Goal: Transaction & Acquisition: Purchase product/service

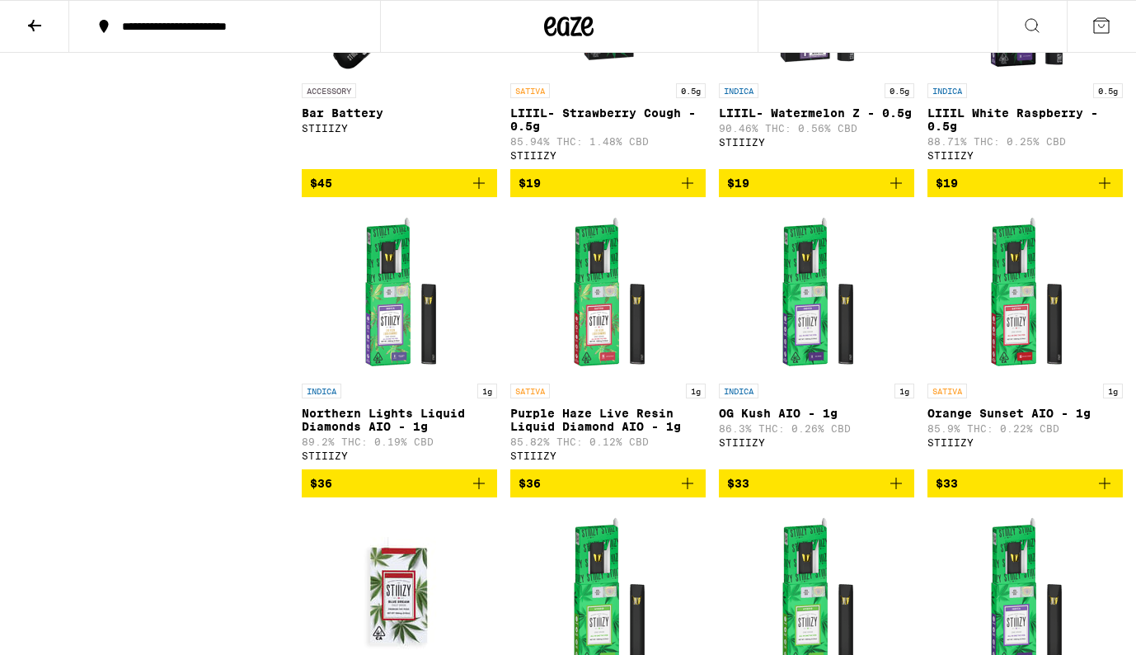
scroll to position [8981, 0]
click at [38, 23] on icon at bounding box center [35, 26] width 20 height 20
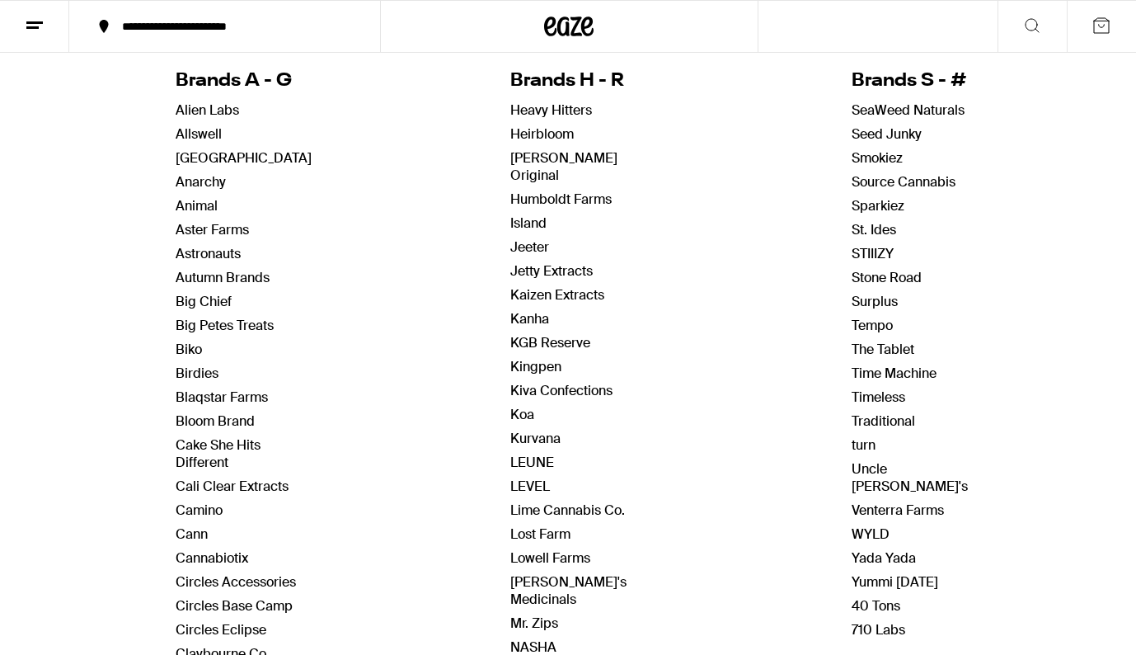
scroll to position [190, 0]
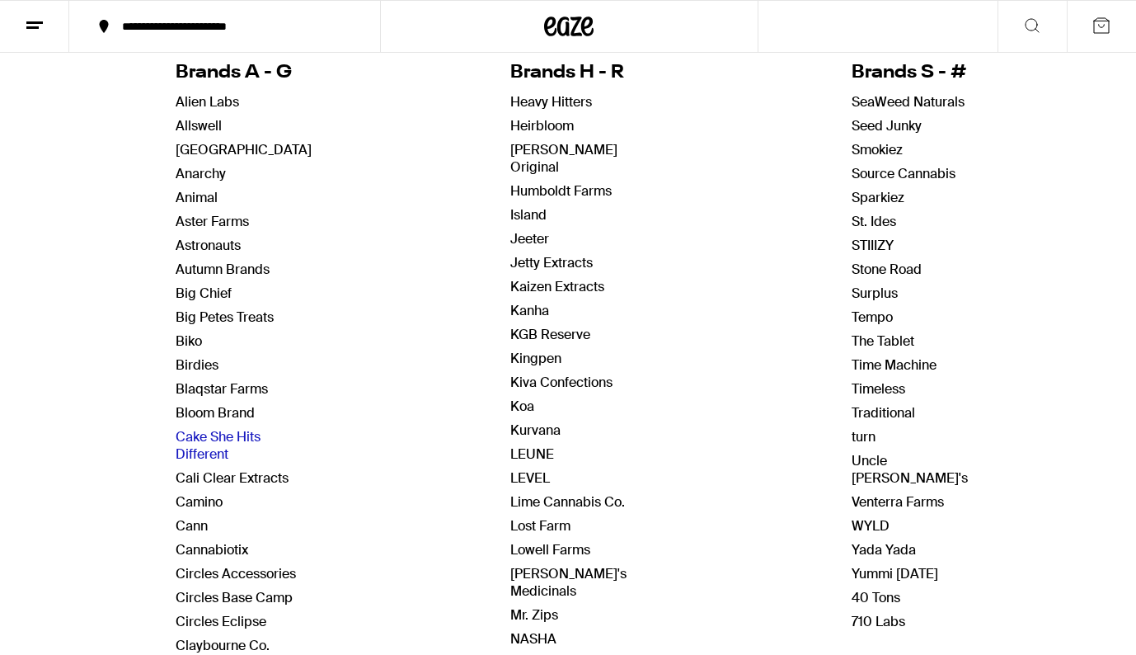
click at [201, 443] on link "Cake She Hits Different" at bounding box center [218, 445] width 85 height 35
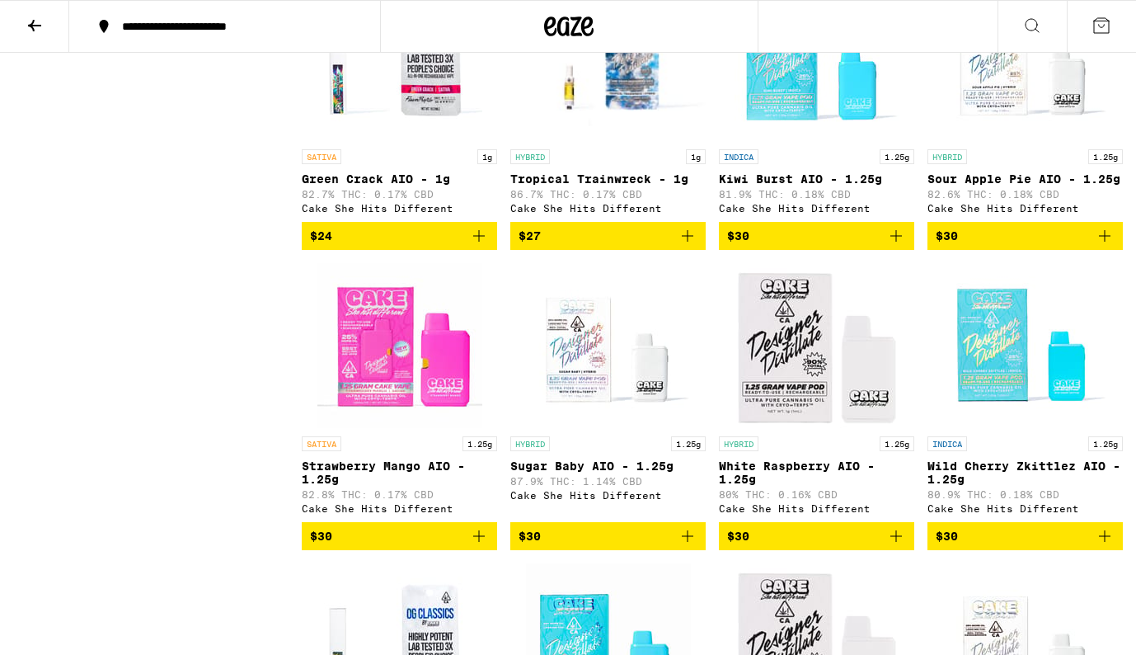
scroll to position [1740, 0]
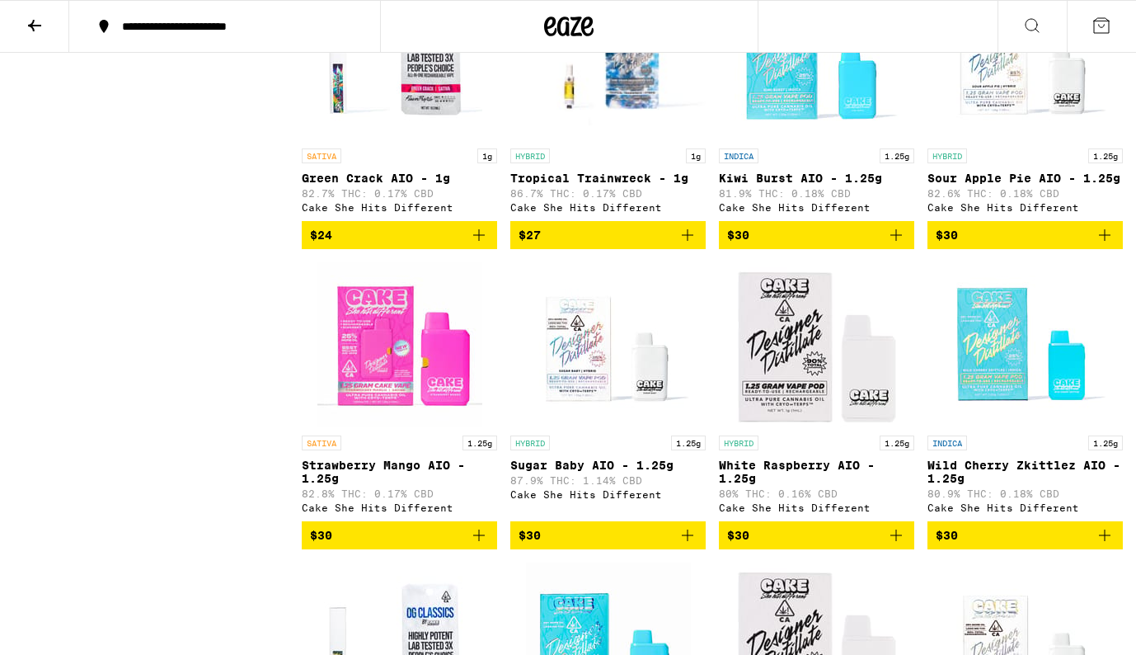
click at [814, 392] on img "Open page for White Raspberry AIO - 1.25g from Cake She Hits Different" at bounding box center [817, 344] width 165 height 165
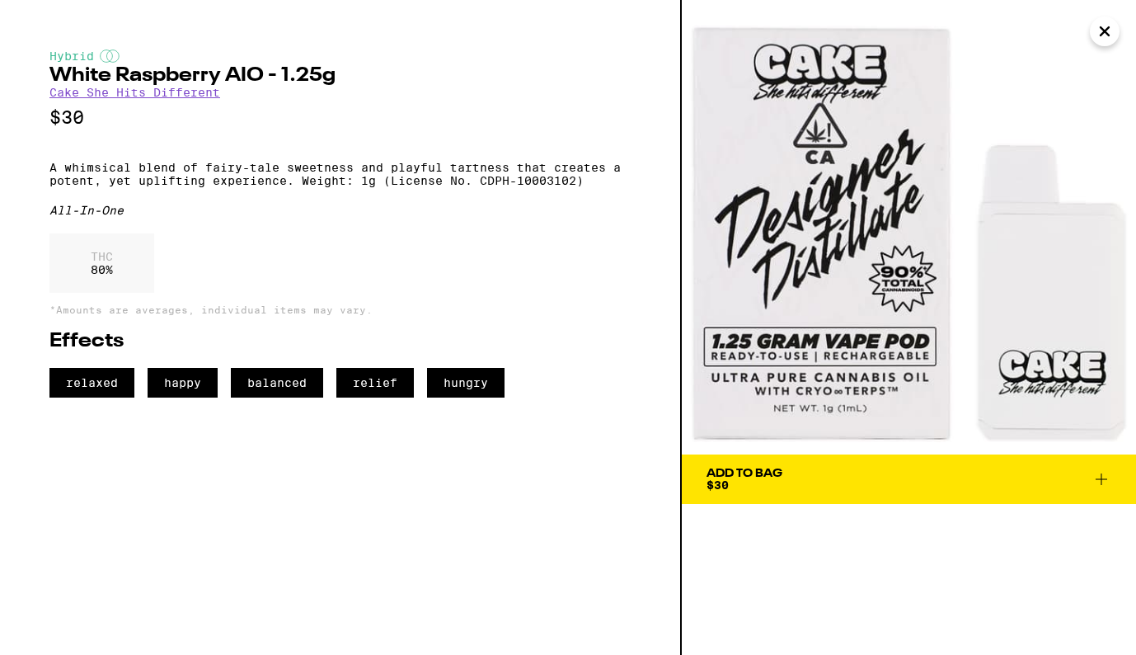
click at [0, 0] on div "Hybrid White Raspberry AIO - 1.25g Cake She Hits Different $30 A whimsical blen…" at bounding box center [568, 327] width 1136 height 655
drag, startPoint x: 863, startPoint y: 298, endPoint x: 630, endPoint y: 7, distance: 373.0
click at [0, 0] on div "Hybrid White Raspberry AIO - 1.25g Cake She Hits Different $30 A whimsical blen…" at bounding box center [568, 327] width 1136 height 655
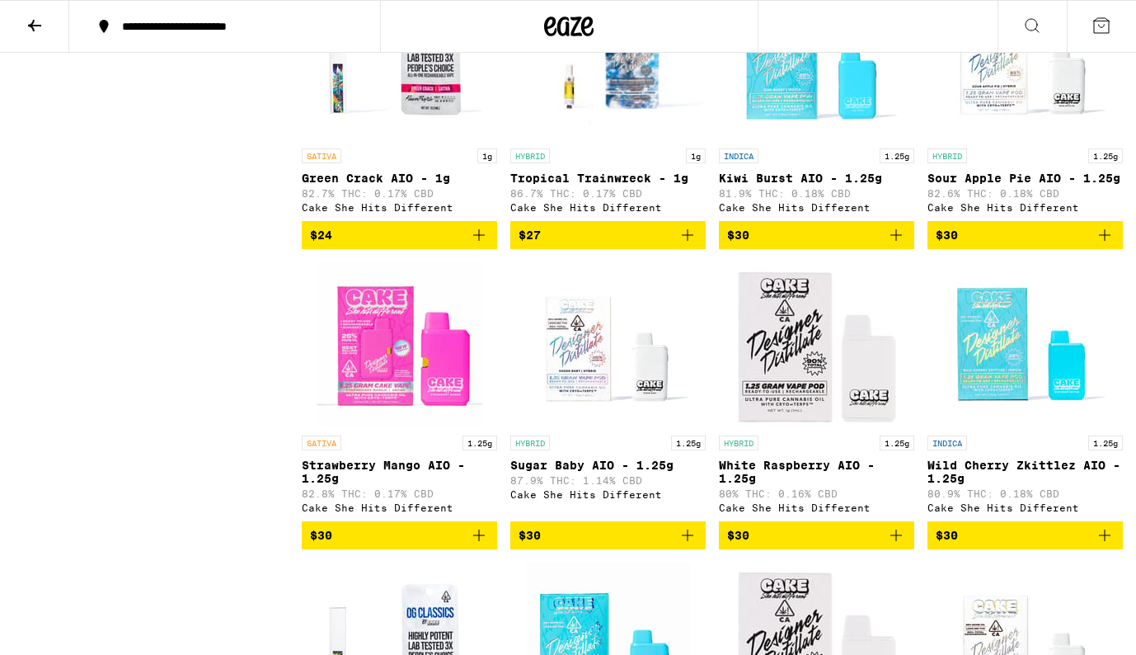
click at [818, 418] on img "Open page for White Raspberry AIO - 1.25g from Cake She Hits Different" at bounding box center [817, 344] width 165 height 165
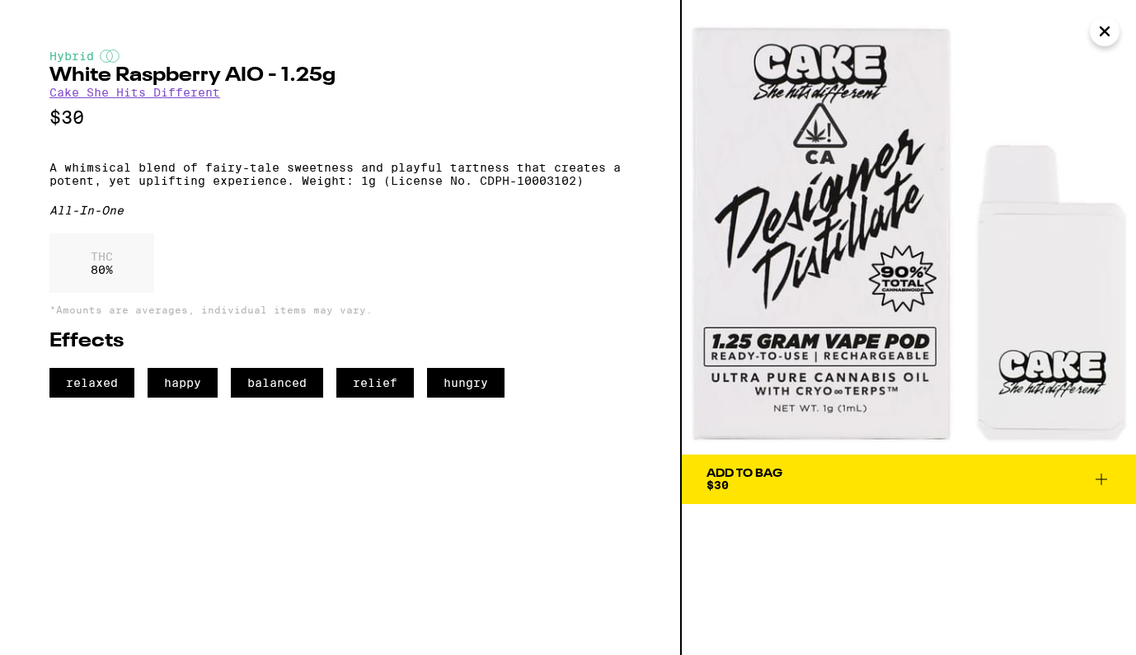
click at [51, 77] on h2 "White Raspberry AIO - 1.25g" at bounding box center [339, 76] width 581 height 20
click at [261, 78] on h2 "White Raspberry AIO - 1.25g" at bounding box center [339, 76] width 581 height 20
copy h2 "White Raspberry AIO"
click at [303, 187] on p "A whimsical blend of fairy-tale sweetness and playful tartness that creates a p…" at bounding box center [339, 174] width 581 height 26
click at [585, 187] on p "A whimsical blend of fairy-tale sweetness and playful tartness that creates a p…" at bounding box center [339, 174] width 581 height 26
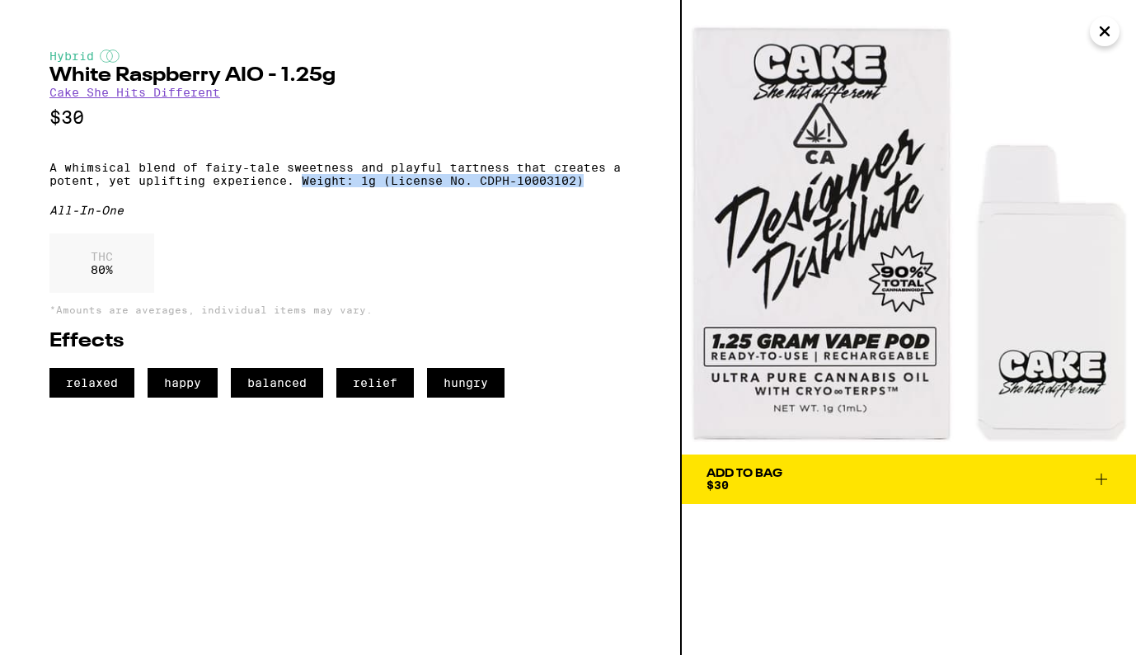
copy p "Weight: 1g (License No. CDPH-10003102)"
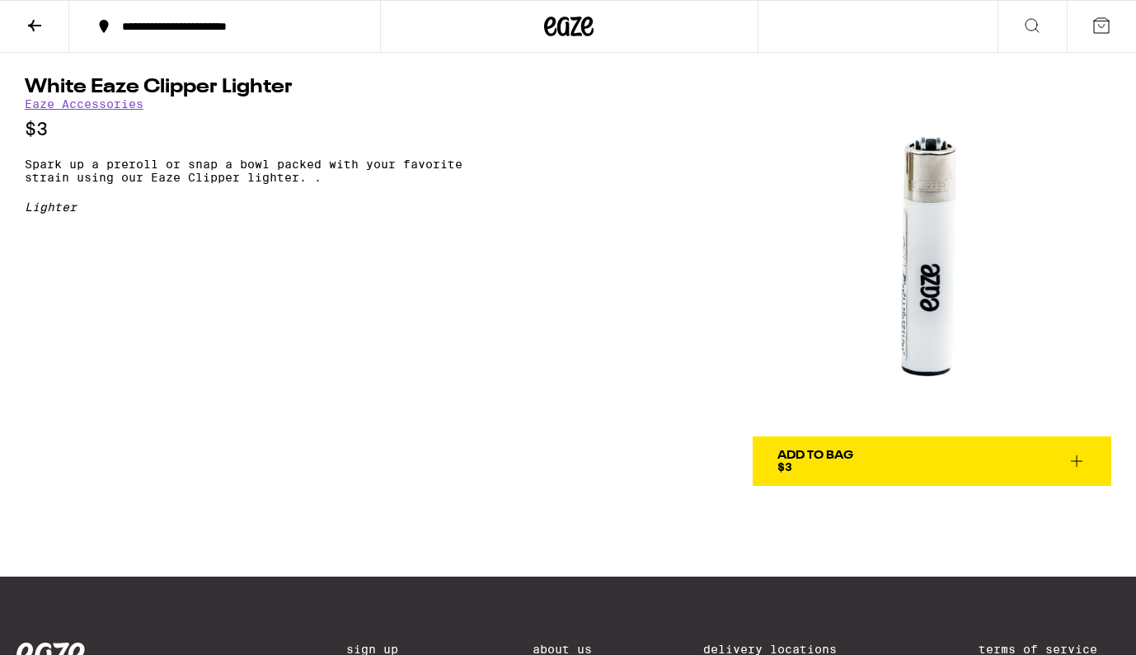
drag, startPoint x: 927, startPoint y: 305, endPoint x: 763, endPoint y: 6, distance: 341.3
click at [0, 0] on div "**********" at bounding box center [568, 418] width 1136 height 837
click at [25, 170] on p "Spark up a preroll or snap a bowl packed with your favorite strain using our Ea…" at bounding box center [269, 170] width 489 height 26
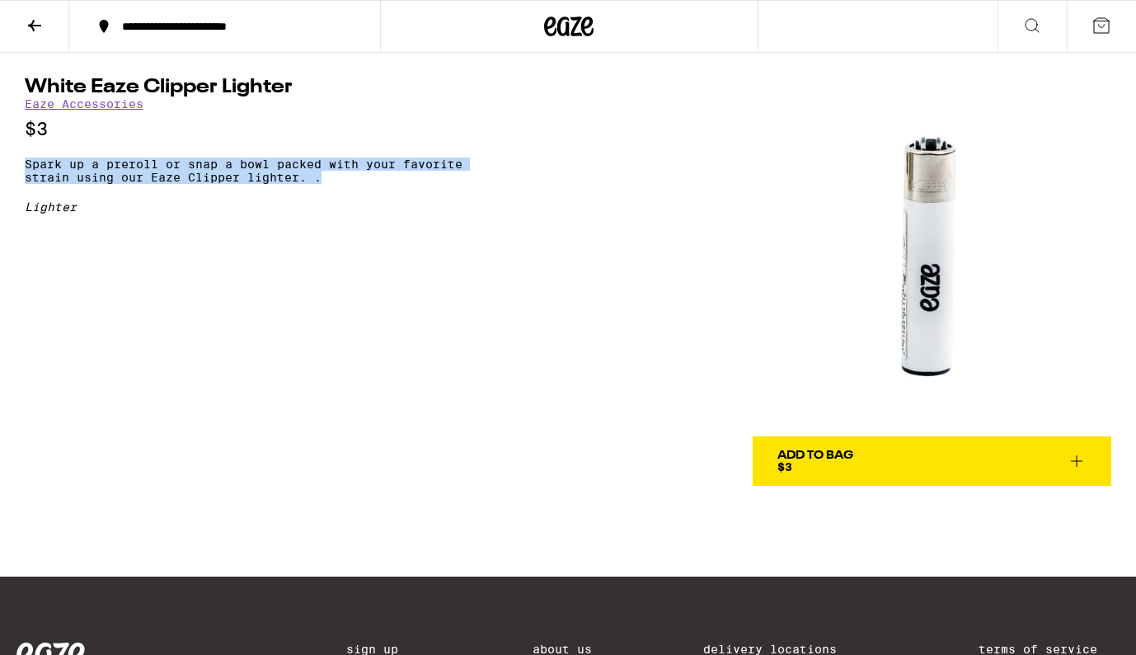
click at [329, 184] on p "Spark up a preroll or snap a bowl packed with your favorite strain using our Ea…" at bounding box center [269, 170] width 489 height 26
copy p "Spark up a preroll or snap a bowl packed with your favorite strain using our Ea…"
click at [34, 25] on icon at bounding box center [34, 26] width 13 height 12
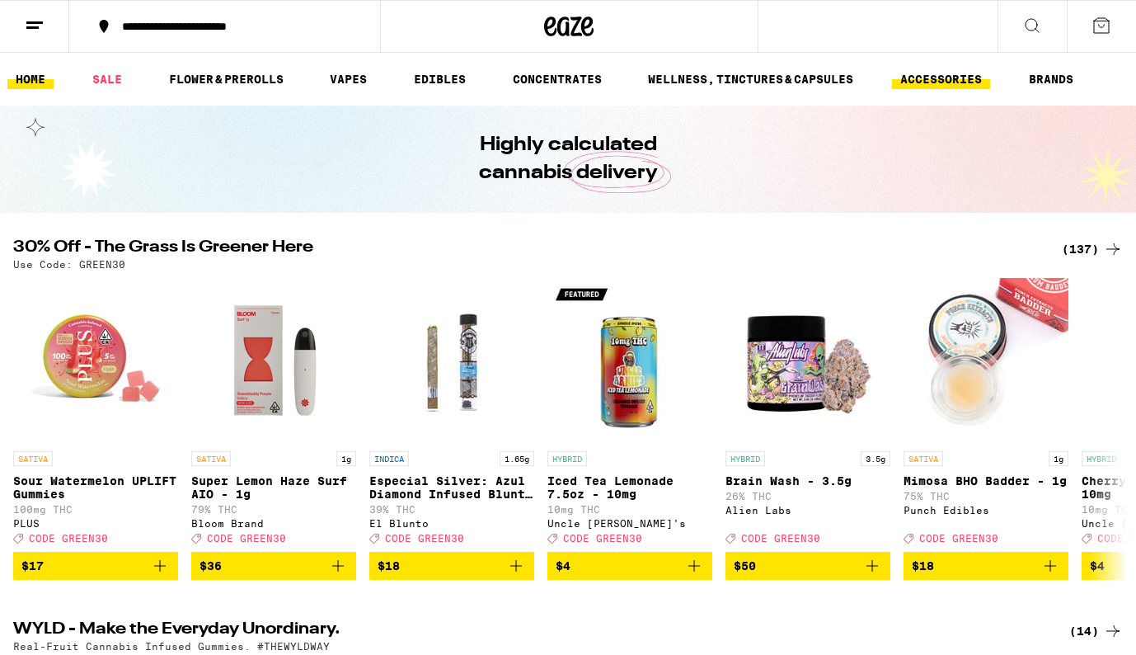
click at [926, 77] on link "ACCESSORIES" at bounding box center [941, 79] width 98 height 20
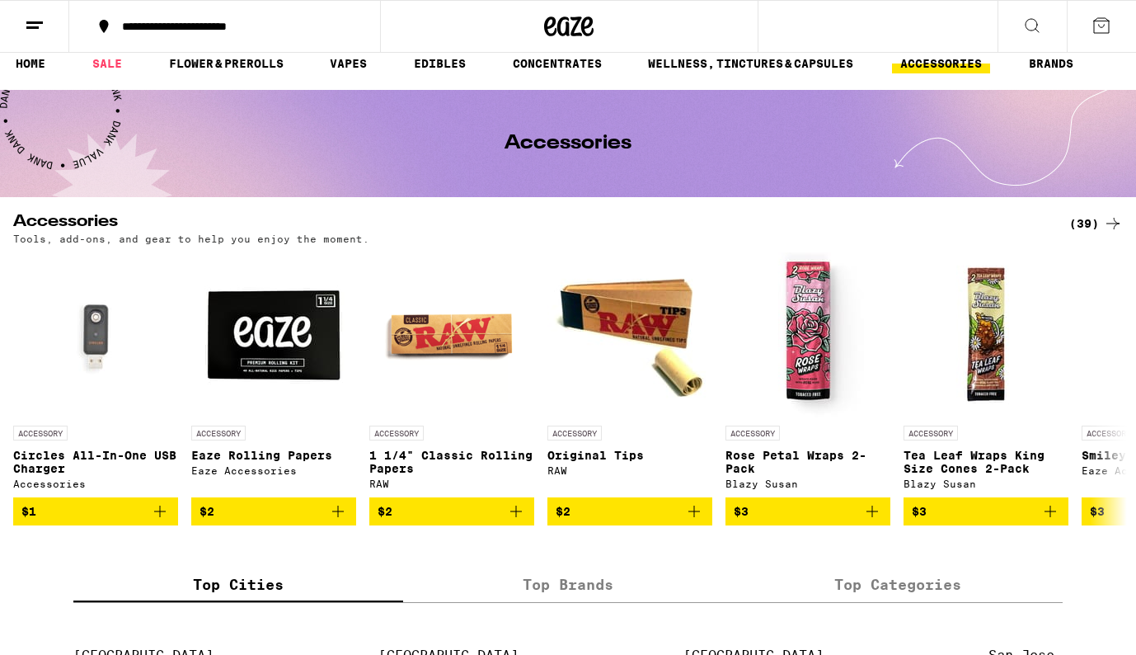
scroll to position [14, 0]
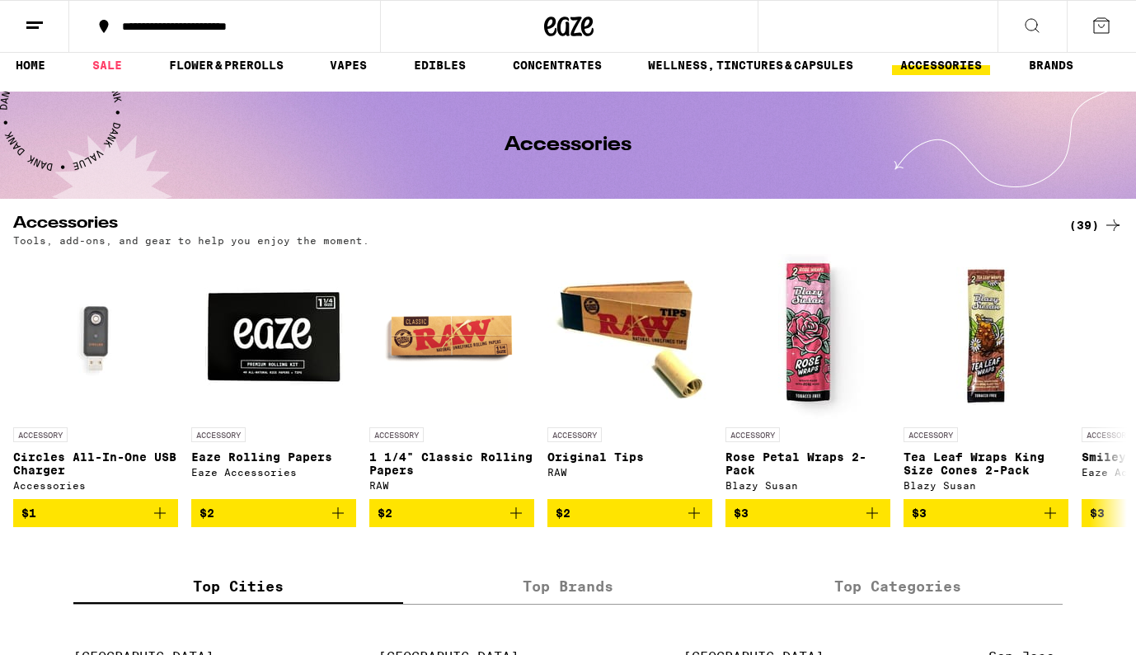
click at [1084, 224] on div "(39)" at bounding box center [1096, 225] width 54 height 20
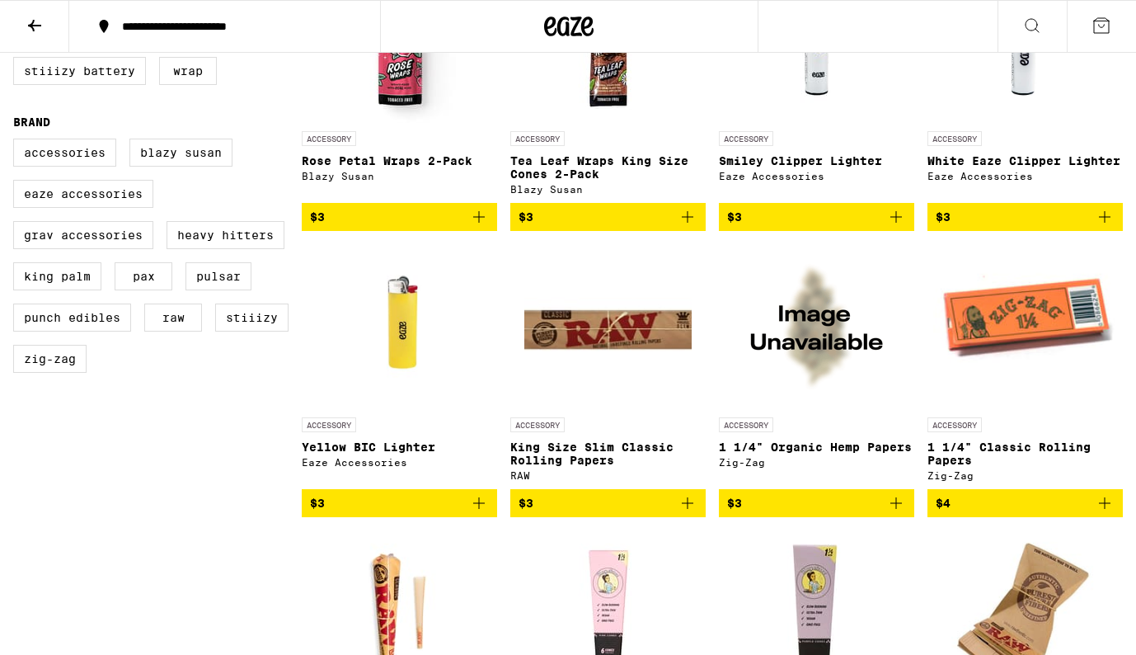
scroll to position [572, 0]
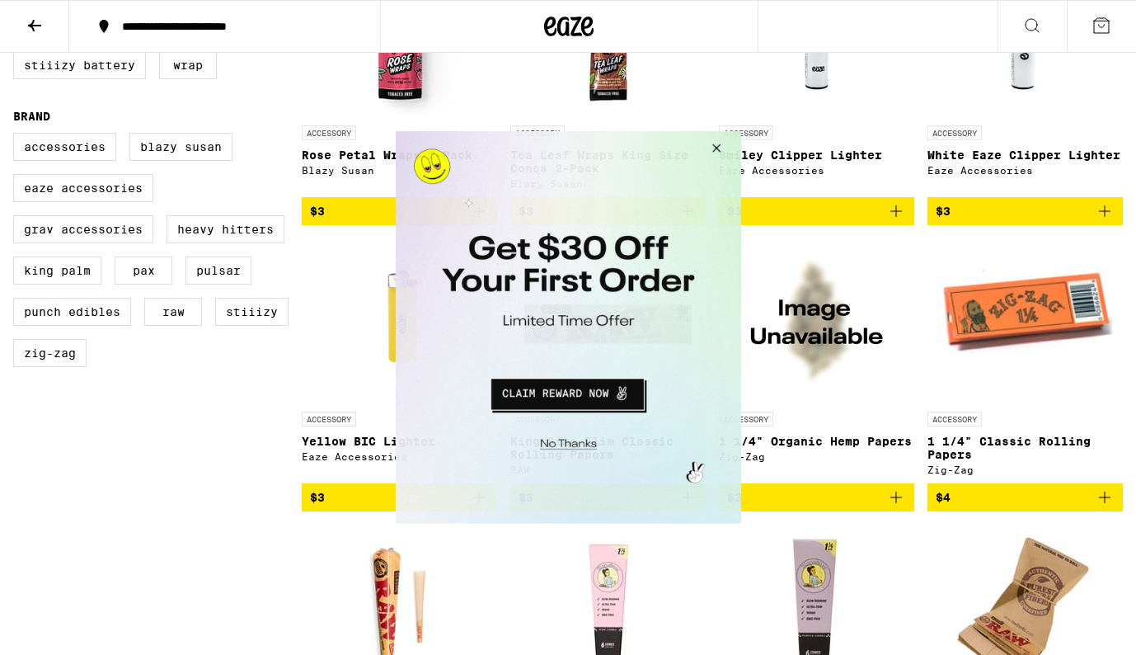
click at [717, 149] on button "Close Modal" at bounding box center [713, 151] width 45 height 40
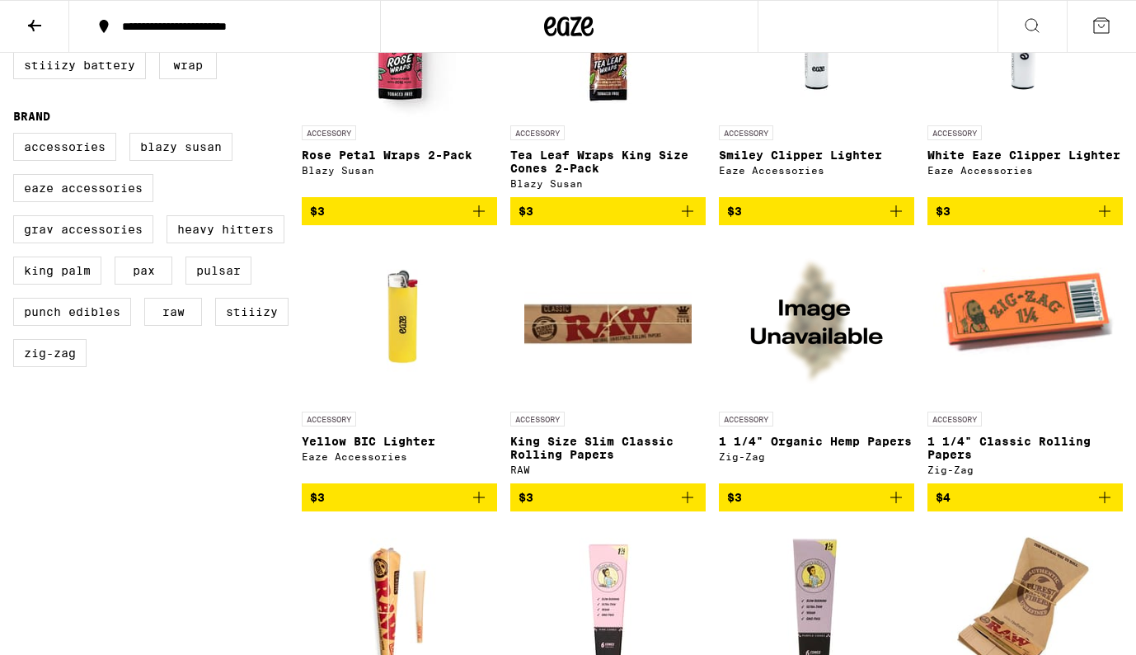
click at [1023, 341] on img at bounding box center [1025, 320] width 184 height 165
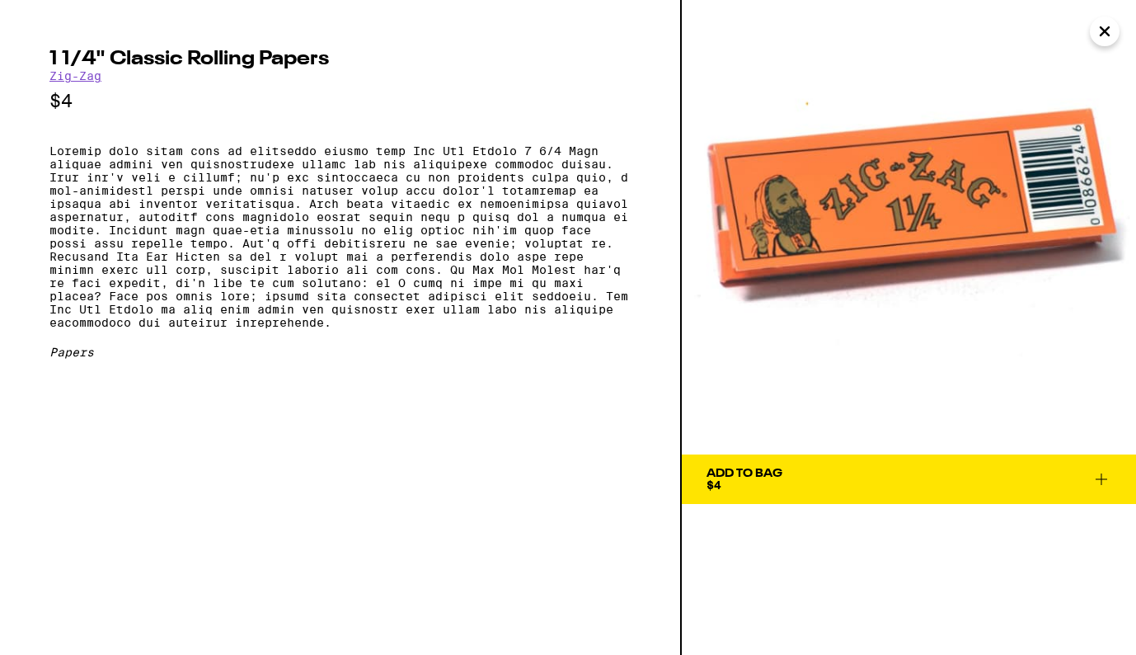
drag, startPoint x: 904, startPoint y: 222, endPoint x: 706, endPoint y: 2, distance: 295.4
click at [0, 0] on div "1 1/4" Classic Rolling Papers Zig-Zag $4 Papers Add To Bag $4" at bounding box center [568, 327] width 1136 height 655
click at [49, 157] on p at bounding box center [339, 236] width 581 height 185
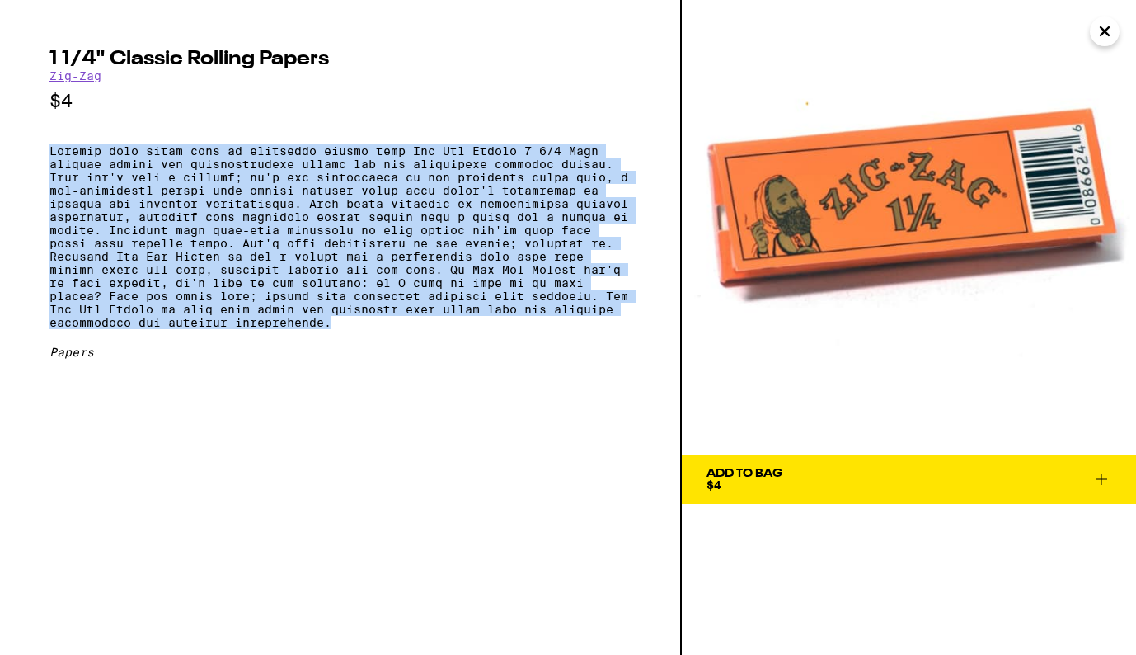
click at [452, 329] on p at bounding box center [339, 236] width 581 height 185
copy p "Elevate your smoke shop to legendary status with Zig Zag Orange 1 1/4 Size roll…"
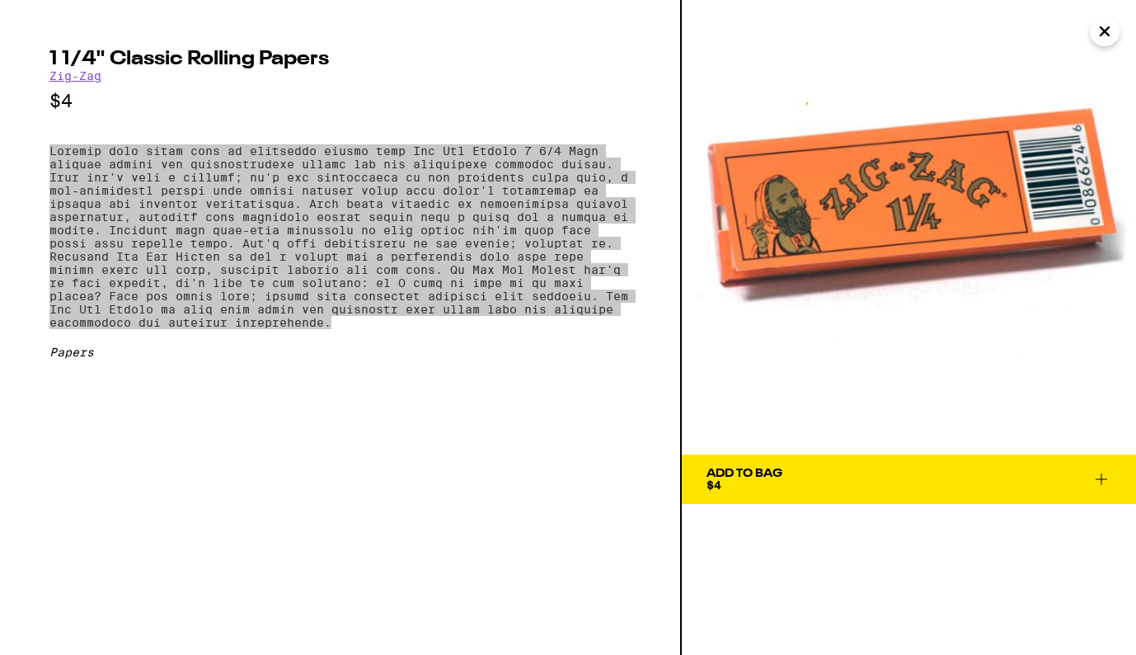
drag, startPoint x: 816, startPoint y: 235, endPoint x: 805, endPoint y: 3, distance: 231.9
click at [0, 0] on div "1 1/4" Classic Rolling Papers Zig-Zag $4 Papers Add To Bag $4" at bounding box center [568, 327] width 1136 height 655
